Goal: Find specific page/section: Find specific page/section

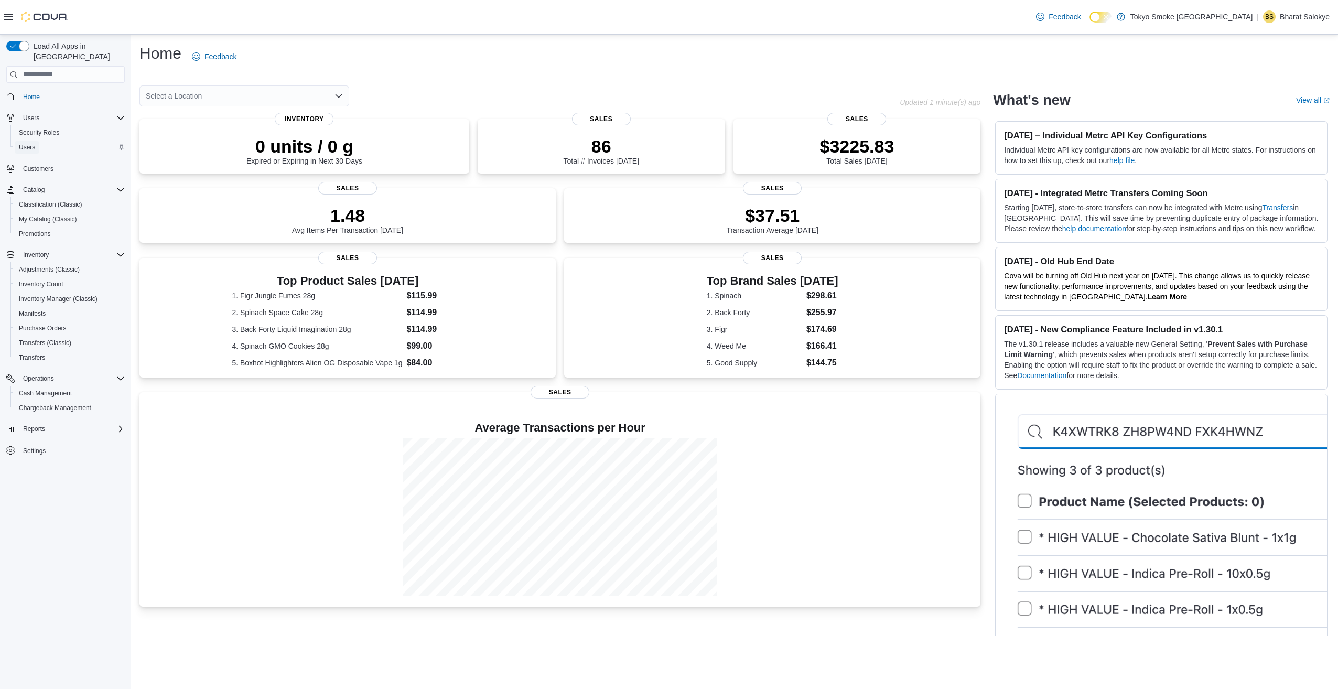
click at [25, 142] on span "Users" at bounding box center [27, 147] width 16 height 13
